Goal: Task Accomplishment & Management: Manage account settings

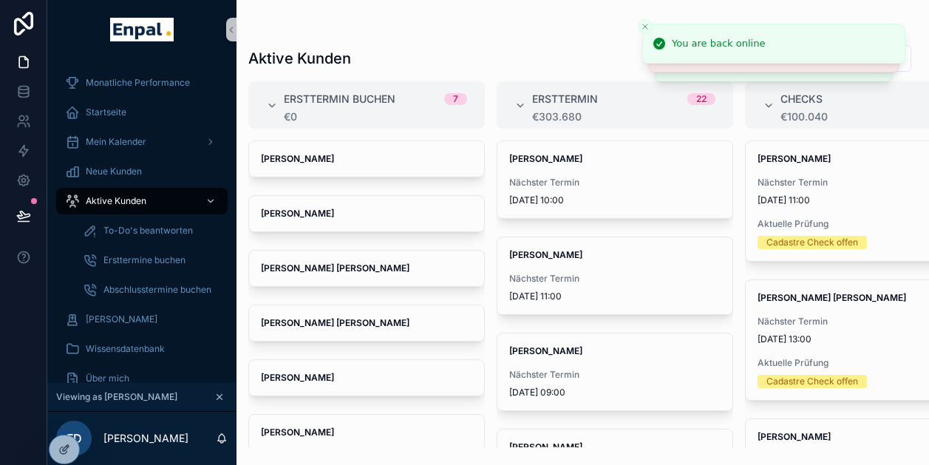
scroll to position [29, 0]
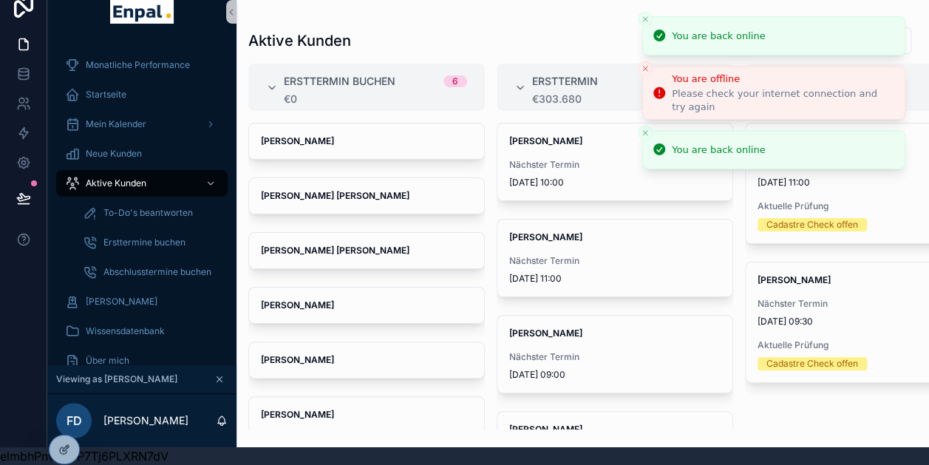
click at [644, 15] on icon "Close toast" at bounding box center [644, 19] width 9 height 9
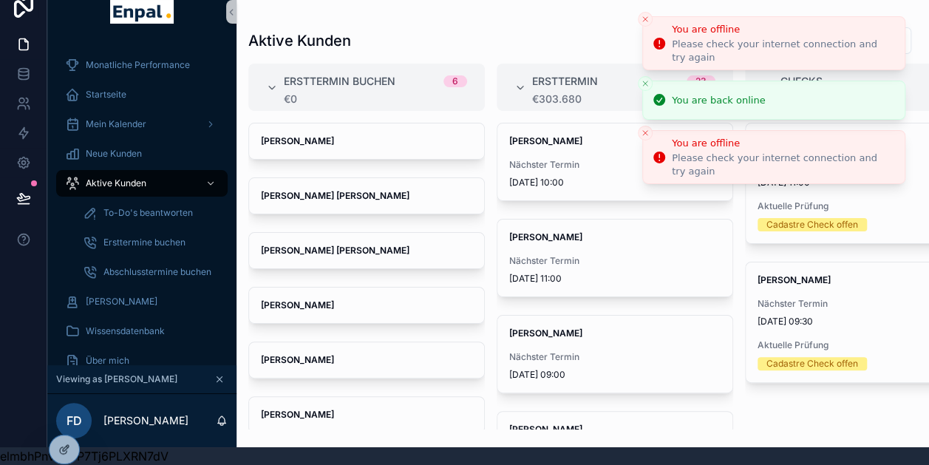
click at [644, 15] on icon "Close toast" at bounding box center [644, 19] width 9 height 9
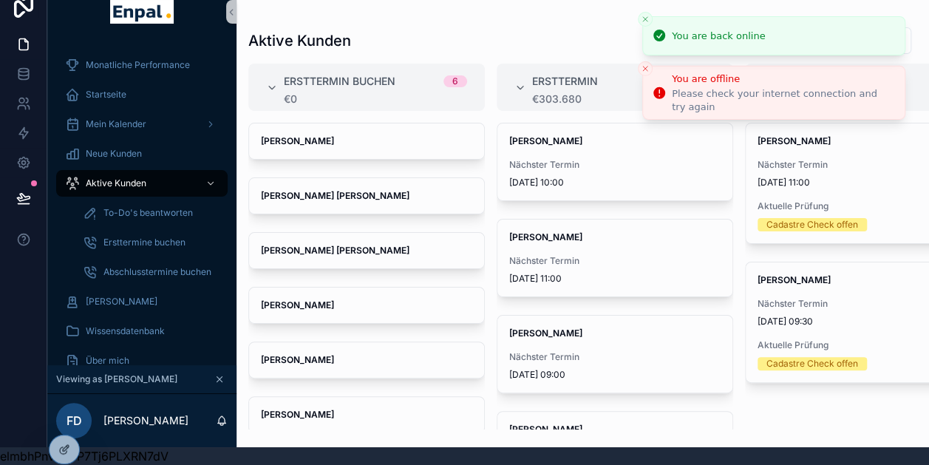
click at [644, 15] on icon "Close toast" at bounding box center [644, 19] width 9 height 9
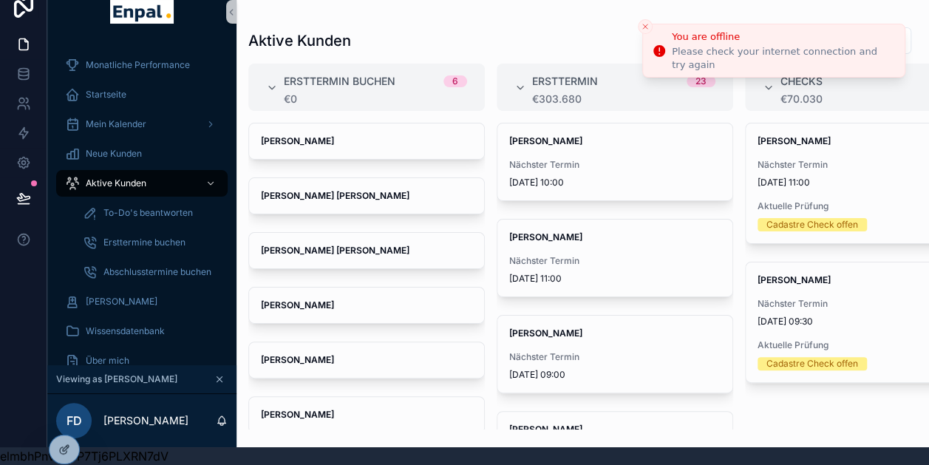
click at [644, 24] on li "You are offline Please check your internet connection and try again" at bounding box center [773, 51] width 263 height 54
click at [641, 24] on icon "Close toast" at bounding box center [644, 26] width 9 height 9
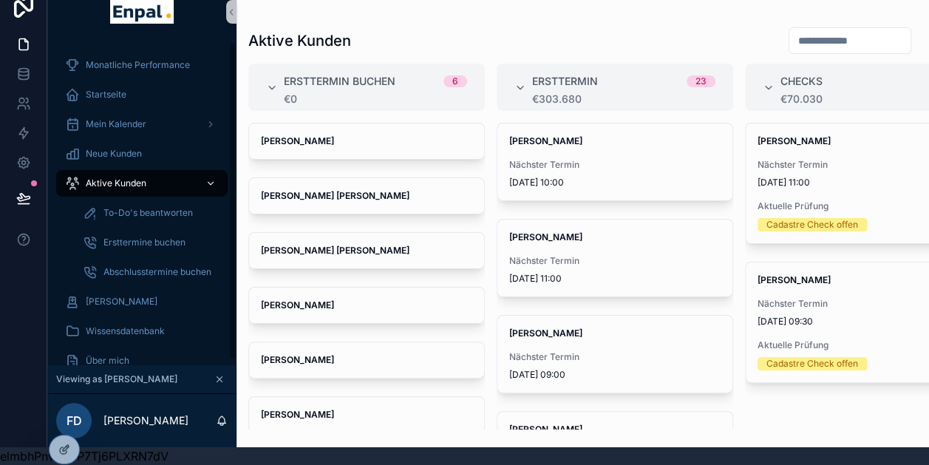
click at [151, 170] on link "Aktive Kunden" at bounding box center [141, 183] width 171 height 27
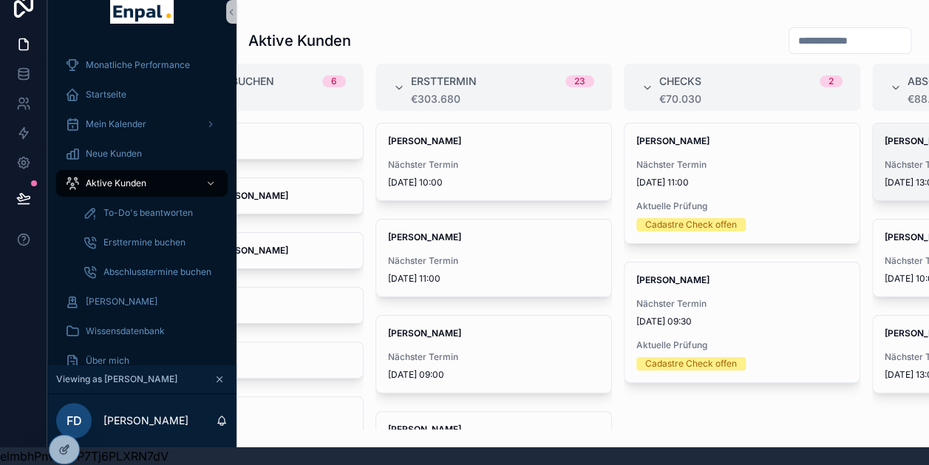
scroll to position [0, 0]
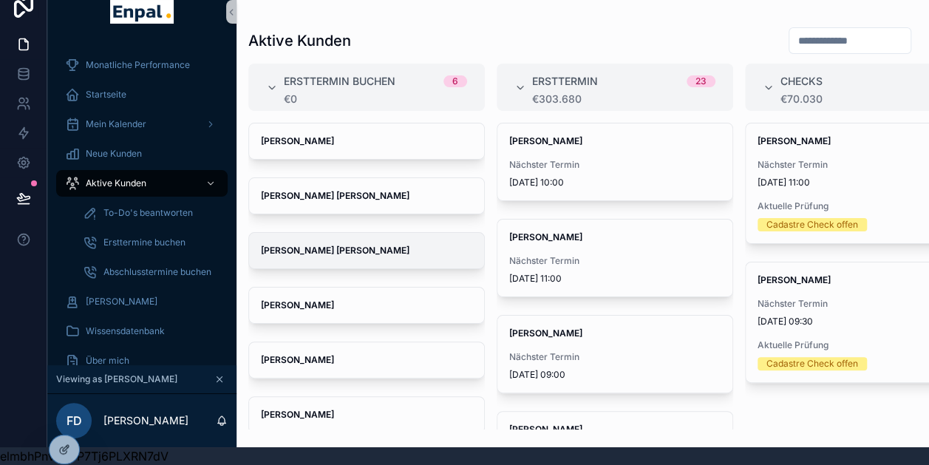
click at [378, 233] on div "[PERSON_NAME] [PERSON_NAME]" at bounding box center [366, 250] width 235 height 35
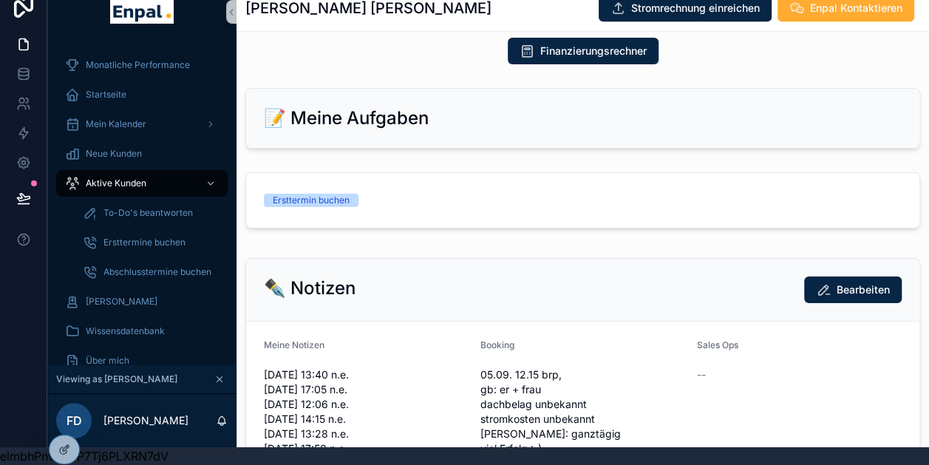
scroll to position [693, 0]
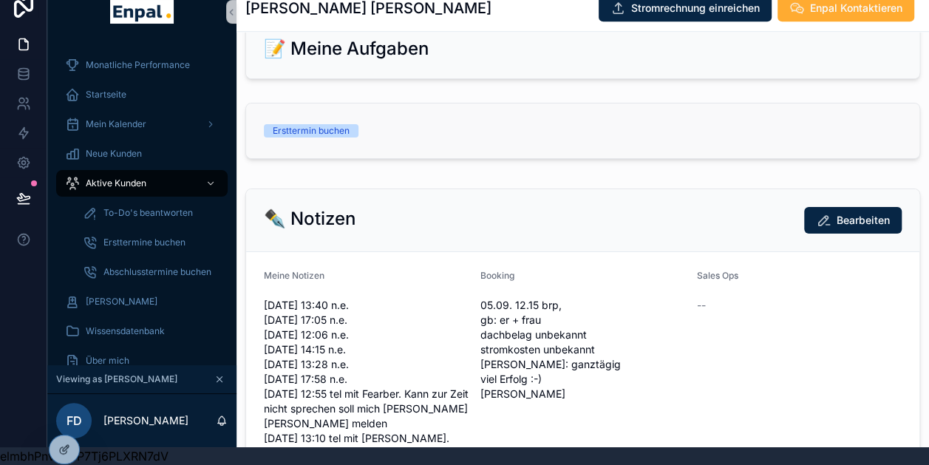
click at [544, 110] on link "Ersttermin buchen" at bounding box center [582, 130] width 673 height 55
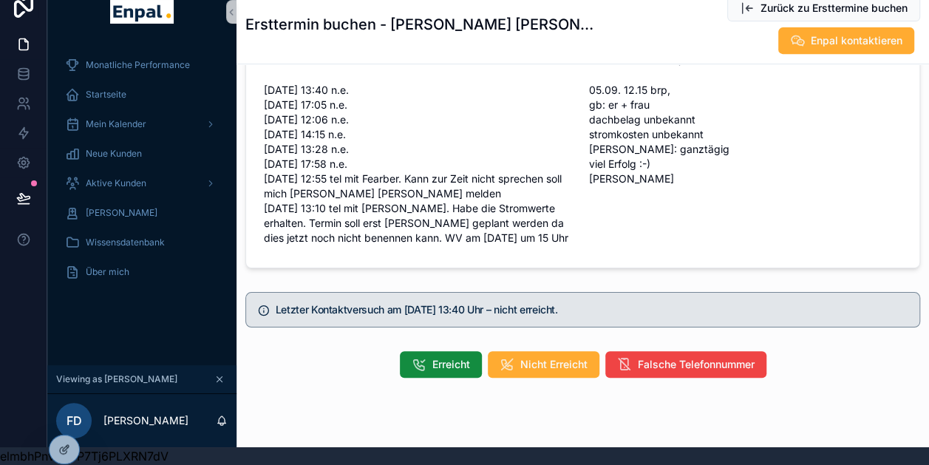
scroll to position [284, 0]
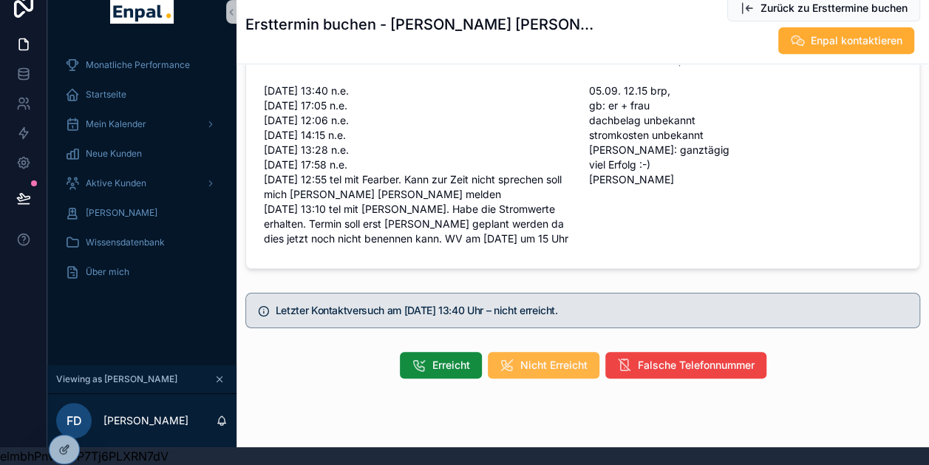
click at [547, 352] on button "Nicht Erreicht" at bounding box center [544, 365] width 112 height 27
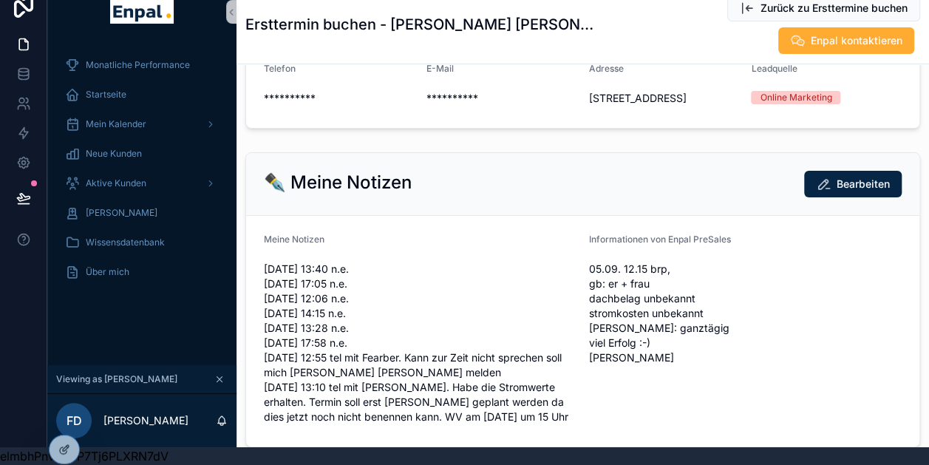
scroll to position [0, 0]
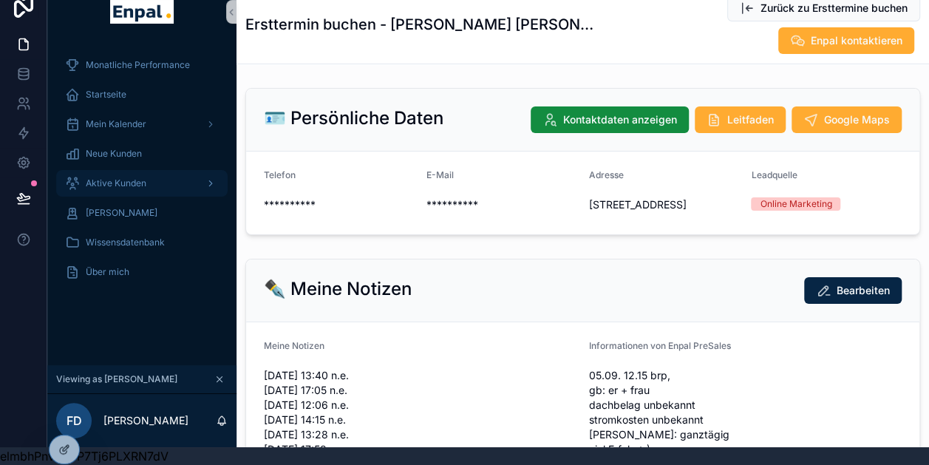
click at [145, 171] on div "Aktive Kunden" at bounding box center [142, 183] width 154 height 24
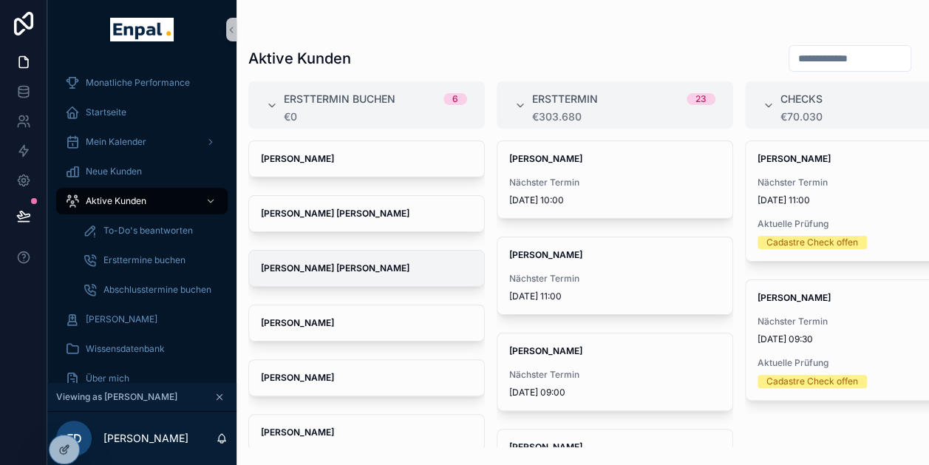
scroll to position [13, 0]
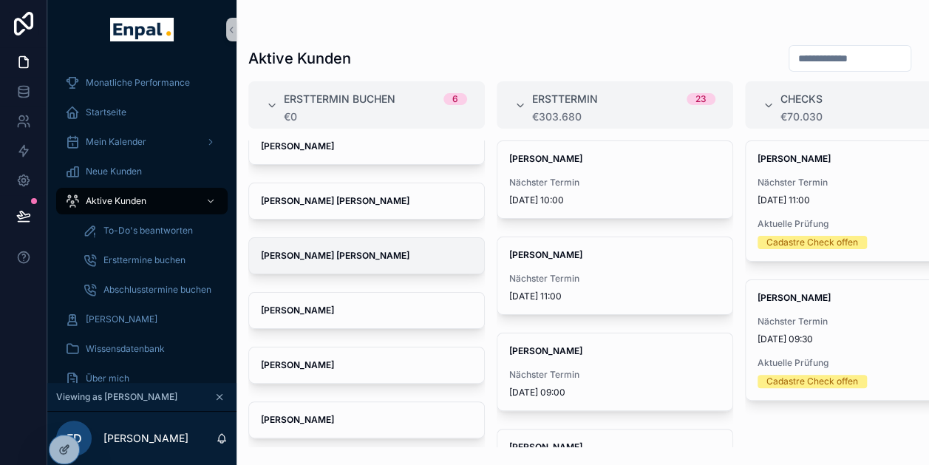
click at [363, 262] on div "[PERSON_NAME] [PERSON_NAME]" at bounding box center [366, 255] width 235 height 35
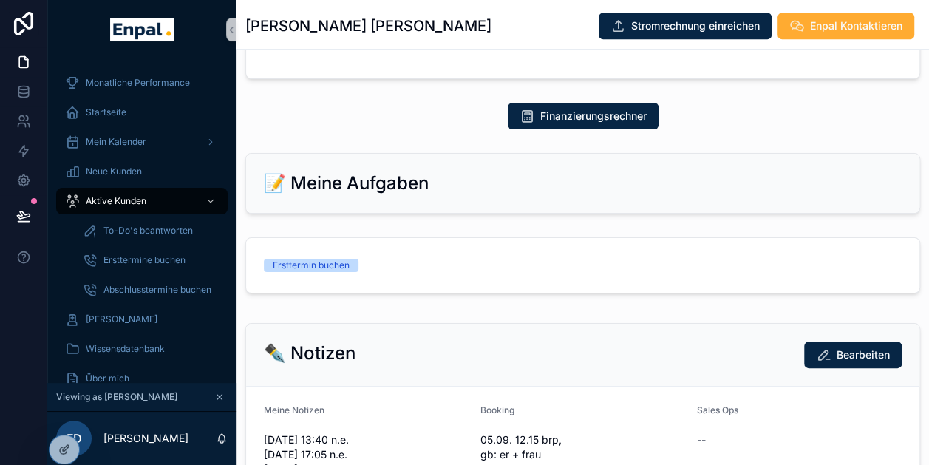
scroll to position [520, 0]
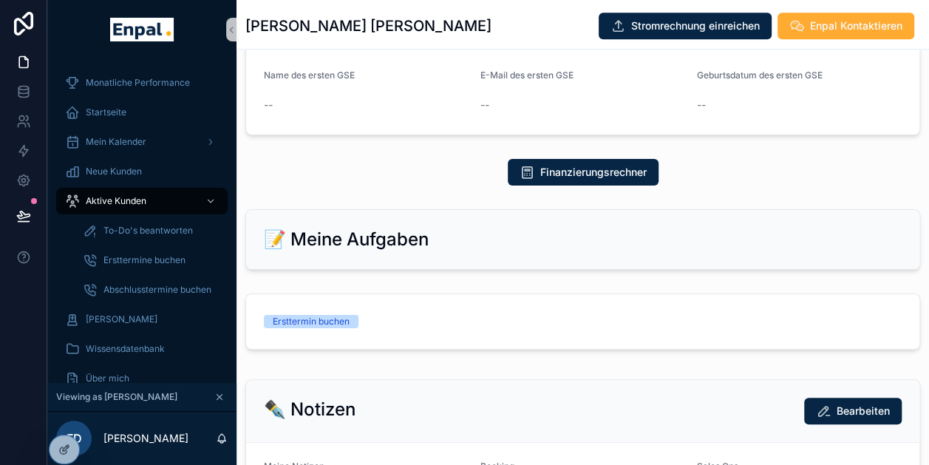
click at [743, 41] on div "--" at bounding box center [582, 34] width 637 height 15
click at [91, 196] on span "Aktive Kunden" at bounding box center [116, 201] width 61 height 12
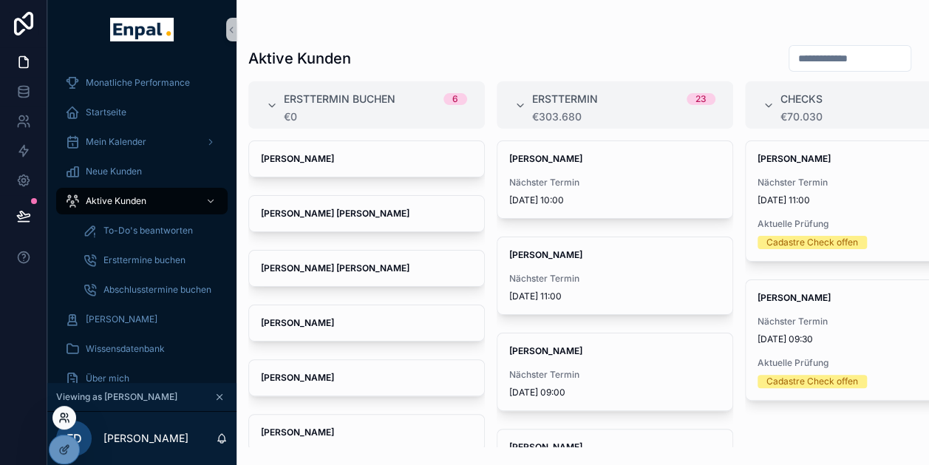
click at [66, 418] on icon at bounding box center [64, 417] width 12 height 12
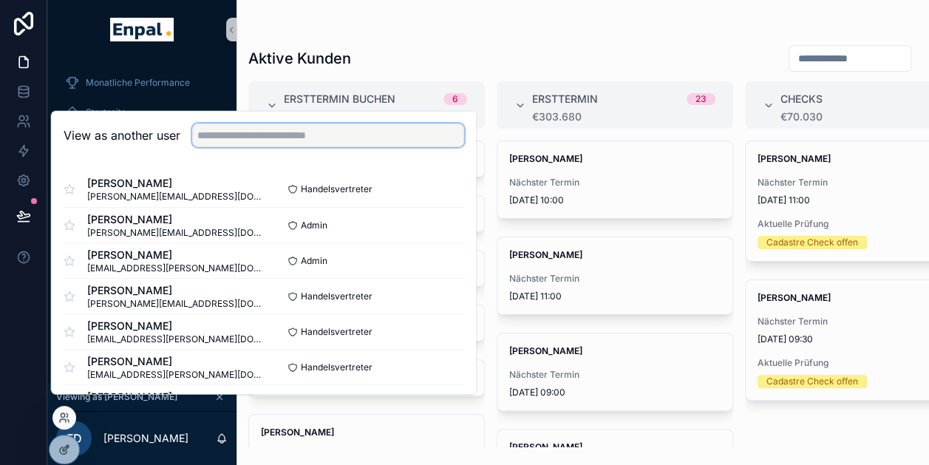
click at [316, 142] on input "text" at bounding box center [328, 135] width 272 height 24
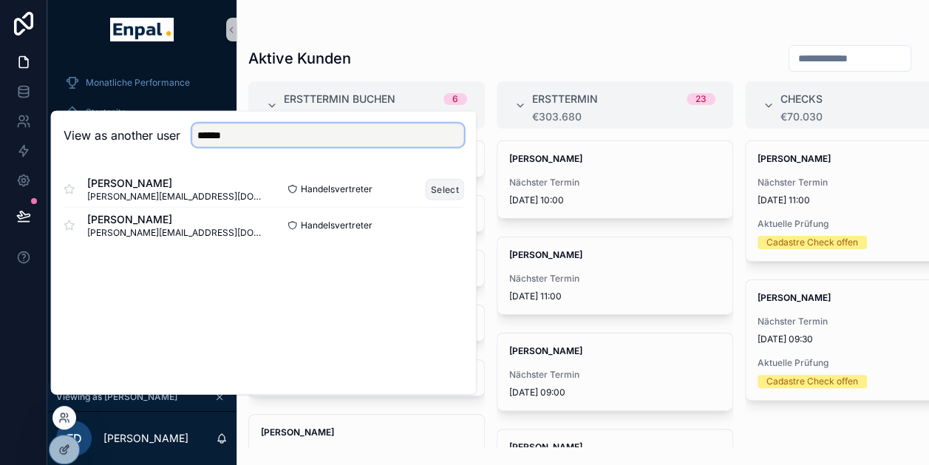
type input "******"
click at [437, 199] on button "Select" at bounding box center [444, 188] width 38 height 21
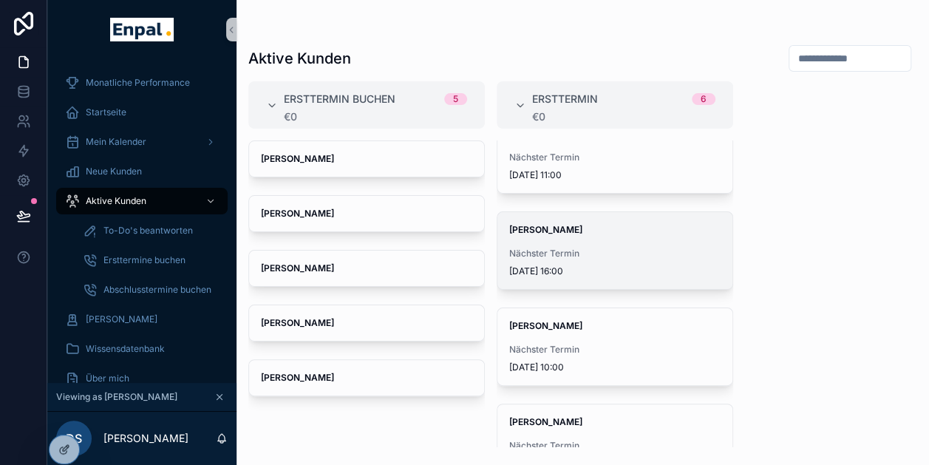
scroll to position [250, 0]
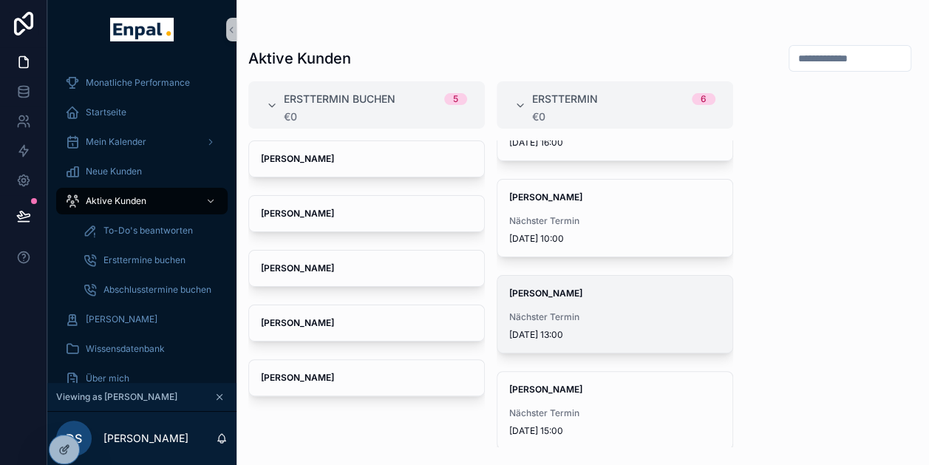
click at [621, 329] on span "[DATE] 13:00" at bounding box center [614, 335] width 211 height 12
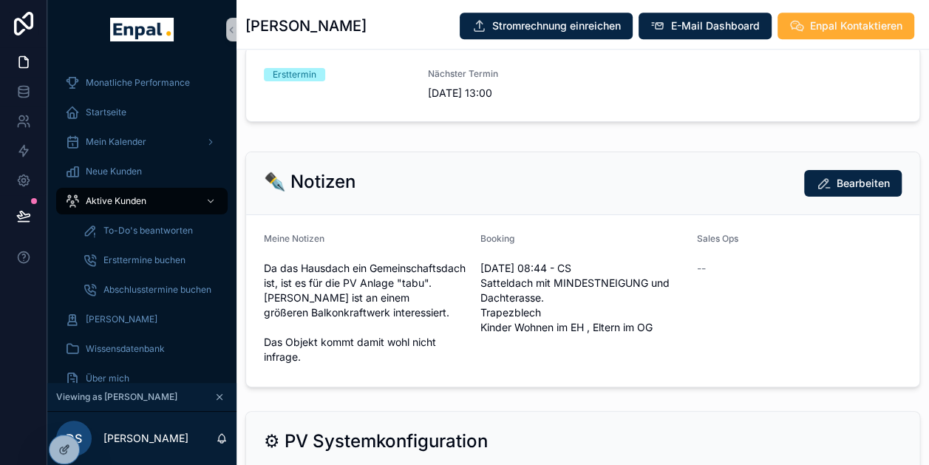
scroll to position [700, 0]
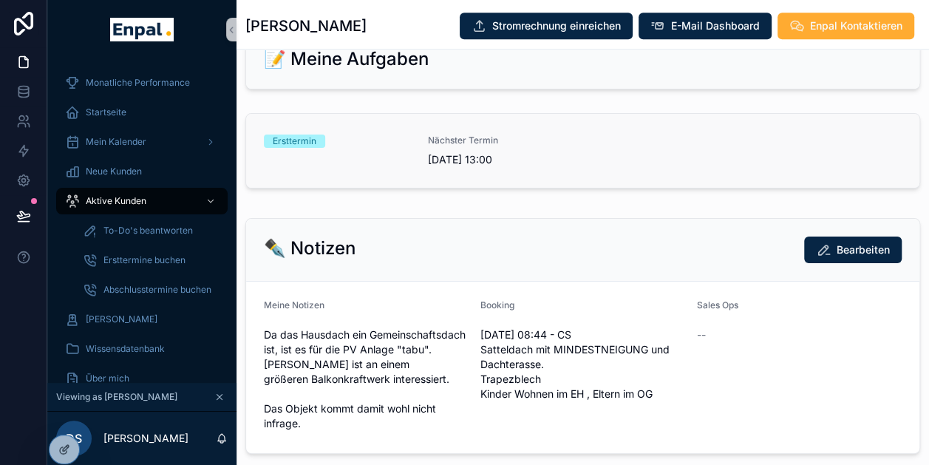
drag, startPoint x: 521, startPoint y: 185, endPoint x: 459, endPoint y: 167, distance: 63.8
click at [459, 167] on span "[DATE] 13:00" at bounding box center [501, 159] width 146 height 15
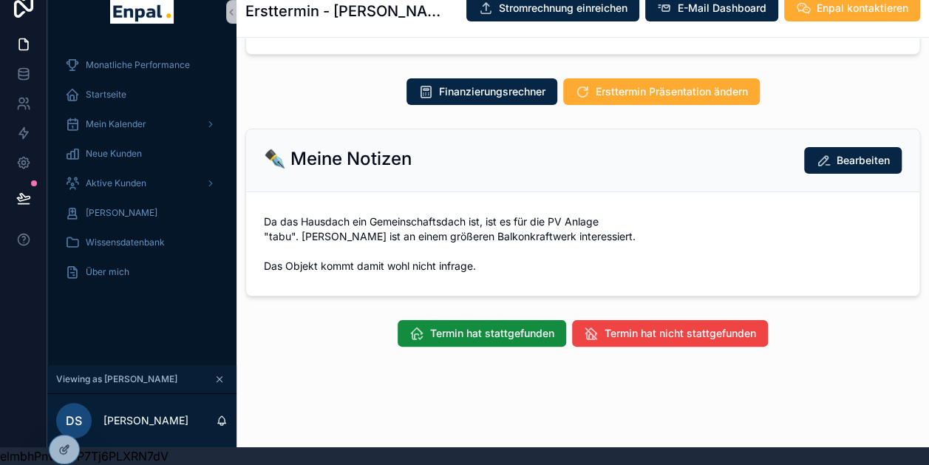
scroll to position [29, 0]
click at [686, 337] on span "Termin hat nicht stattgefunden" at bounding box center [679, 333] width 151 height 15
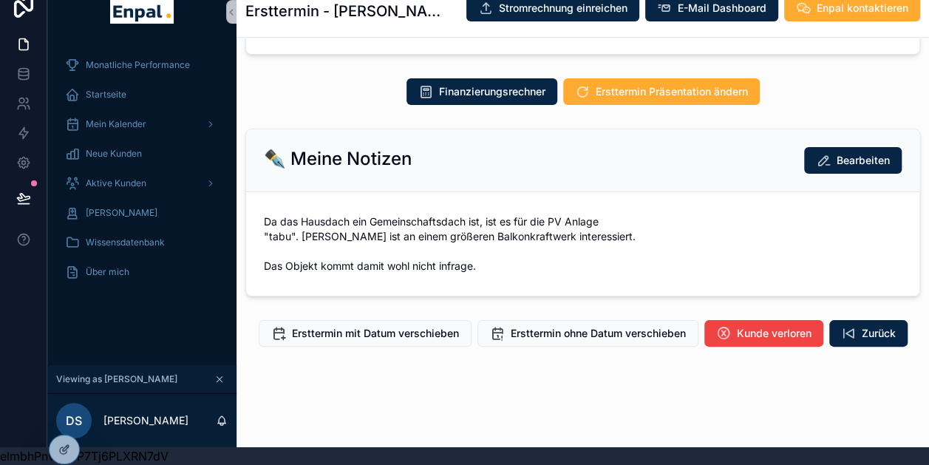
click at [885, 346] on div "Ersttermin mit Datum verschieben Ersttermin ohne Datum verschieben Kunde verlor…" at bounding box center [582, 333] width 692 height 38
click at [876, 343] on button "Zurück" at bounding box center [868, 333] width 78 height 27
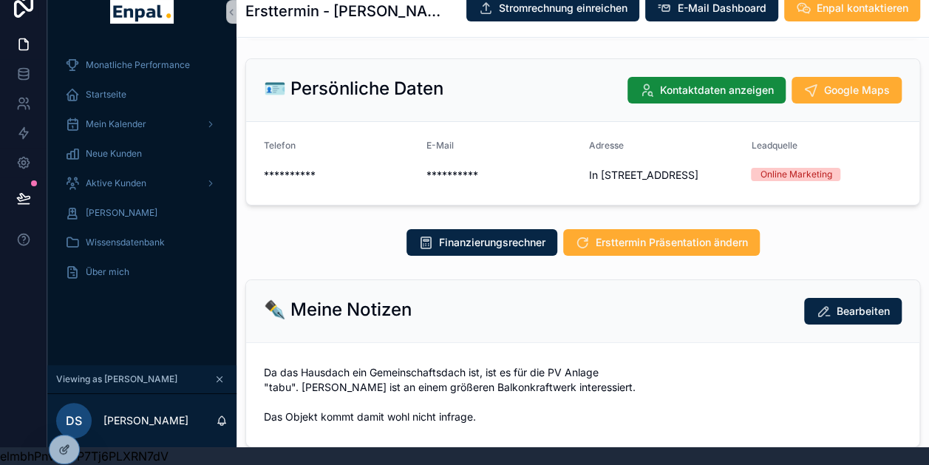
scroll to position [266, 0]
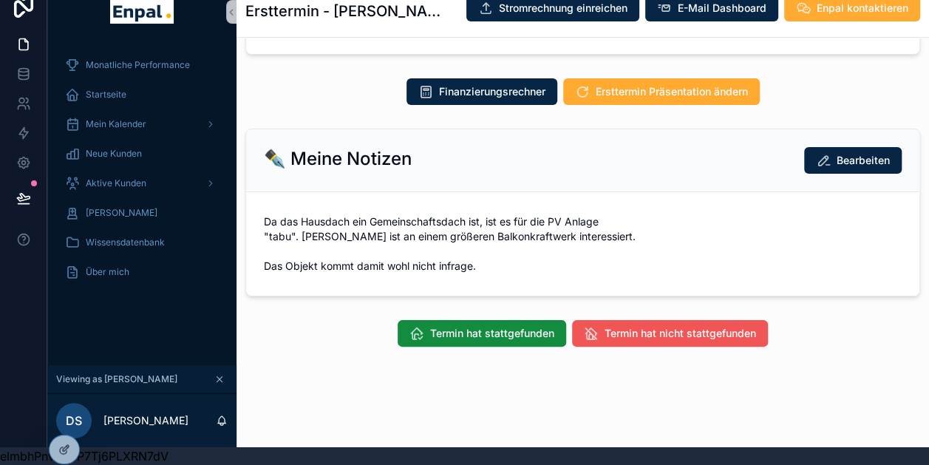
click at [614, 331] on span "Termin hat nicht stattgefunden" at bounding box center [679, 333] width 151 height 15
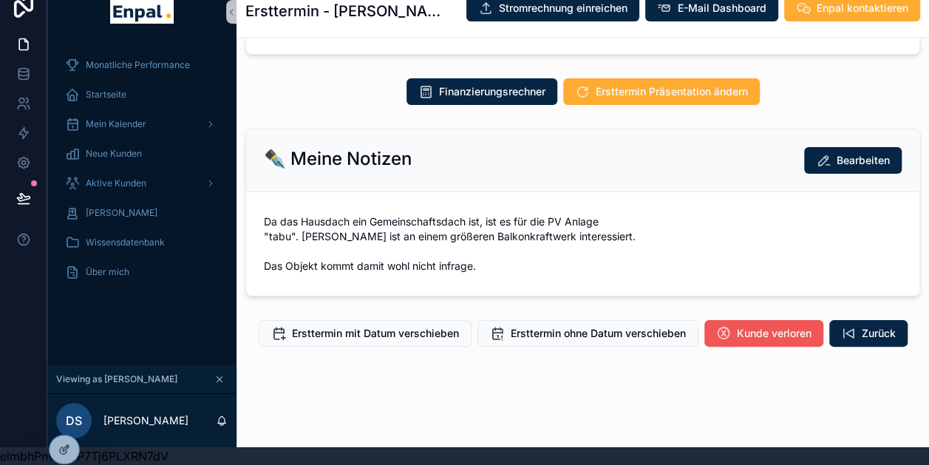
scroll to position [29, 11]
click at [736, 331] on span "Kunde verloren" at bounding box center [773, 333] width 75 height 15
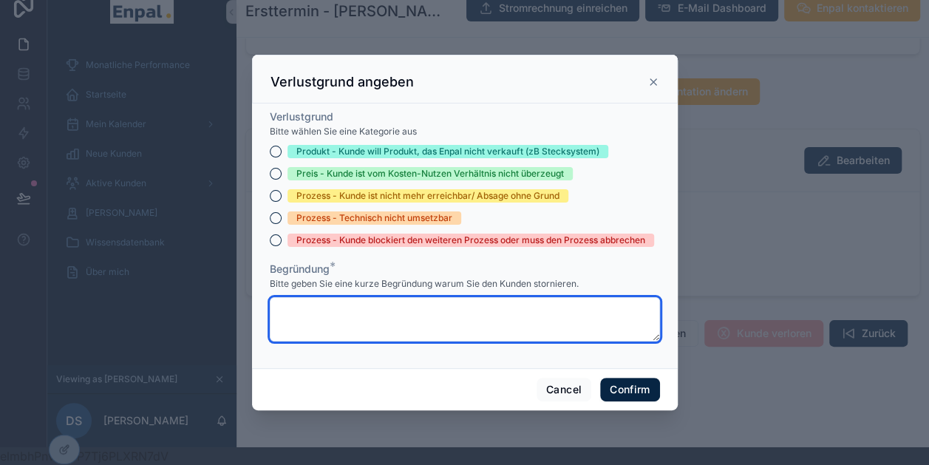
click at [282, 321] on textarea at bounding box center [465, 319] width 390 height 44
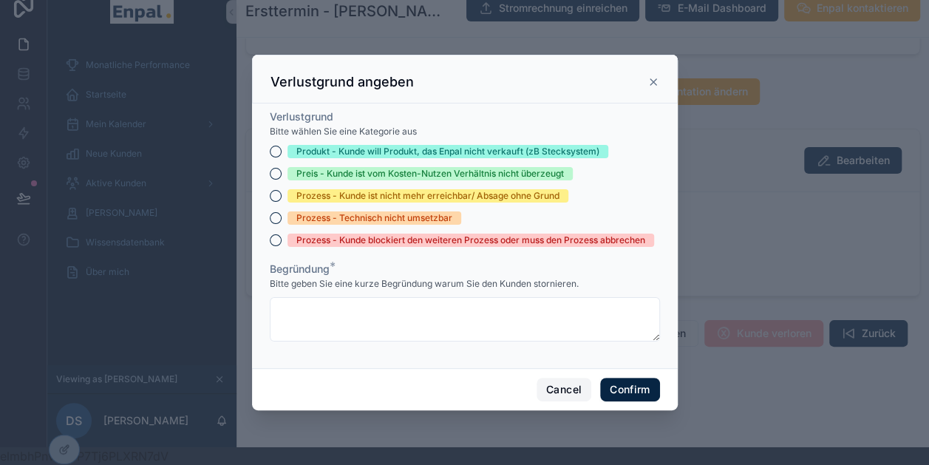
click at [554, 398] on button "Cancel" at bounding box center [563, 389] width 55 height 24
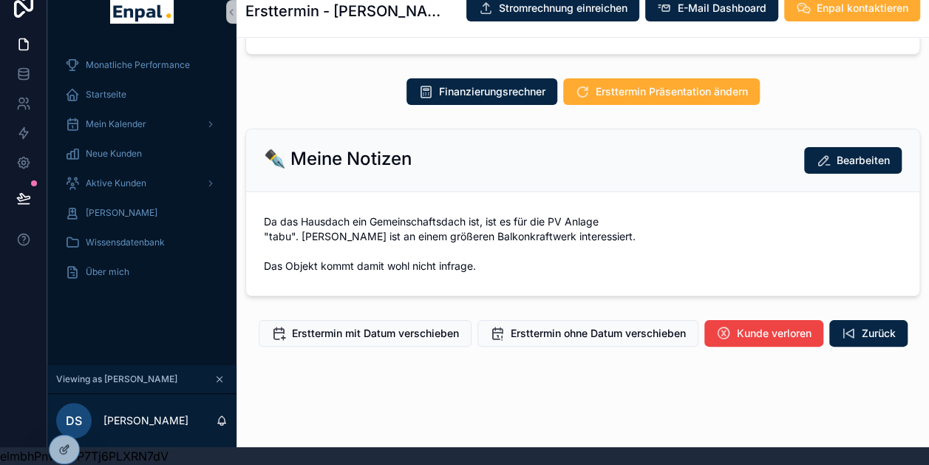
click at [888, 244] on span "Da das Hausdach ein Gemeinschaftsdach ist, ist es für die PV Anlage "tabu". Her…" at bounding box center [582, 243] width 637 height 59
click at [121, 177] on span "Aktive Kunden" at bounding box center [116, 183] width 61 height 12
